Goal: Task Accomplishment & Management: Manage account settings

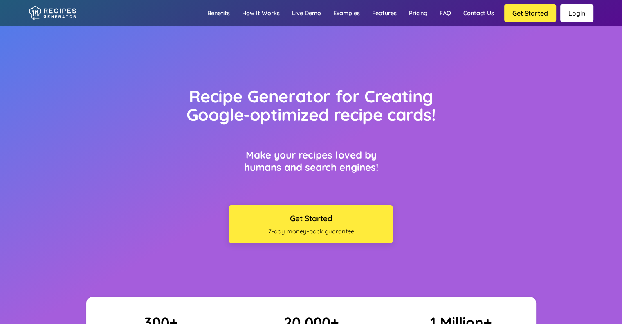
click at [581, 10] on link "Login" at bounding box center [577, 13] width 33 height 18
click at [575, 14] on link "Login" at bounding box center [577, 13] width 33 height 18
click at [570, 12] on link "Login" at bounding box center [577, 13] width 33 height 18
